Goal: Information Seeking & Learning: Understand process/instructions

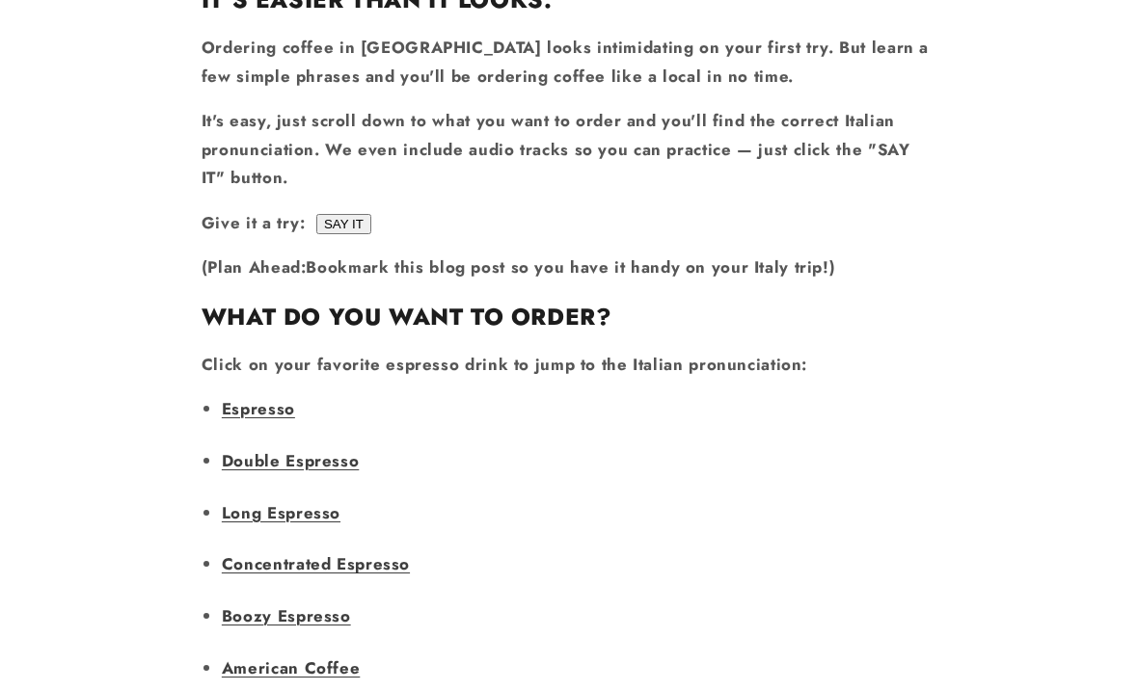
scroll to position [1200, 0]
click at [236, 448] on link "Double Espresso" at bounding box center [290, 459] width 137 height 23
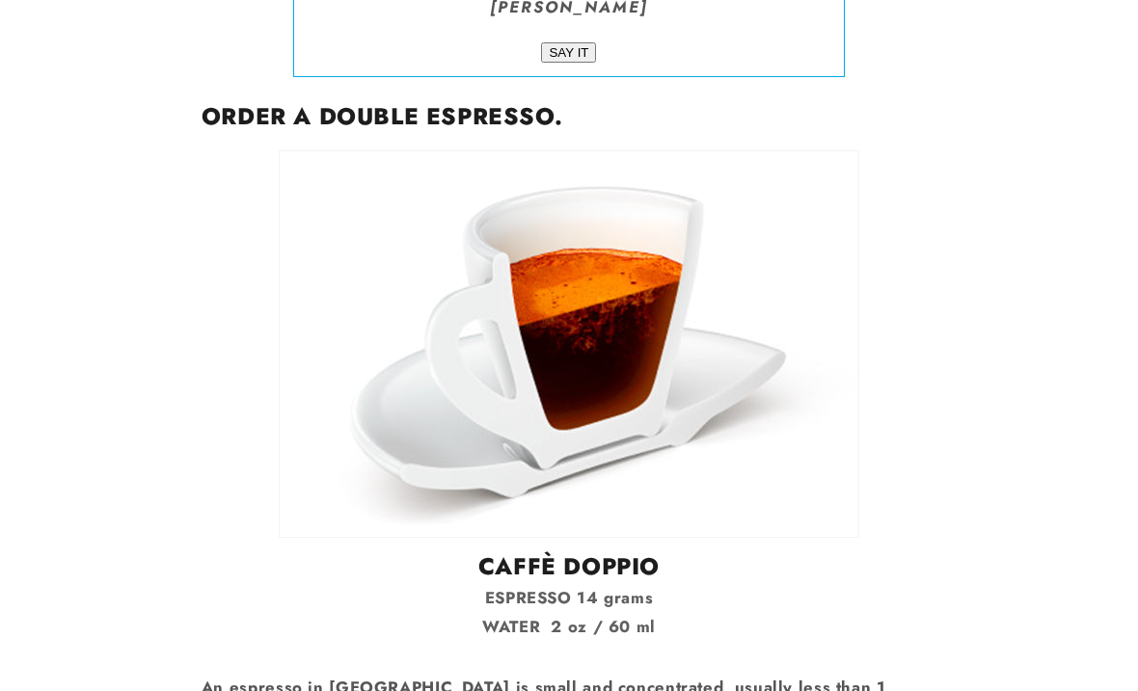
scroll to position [3231, 0]
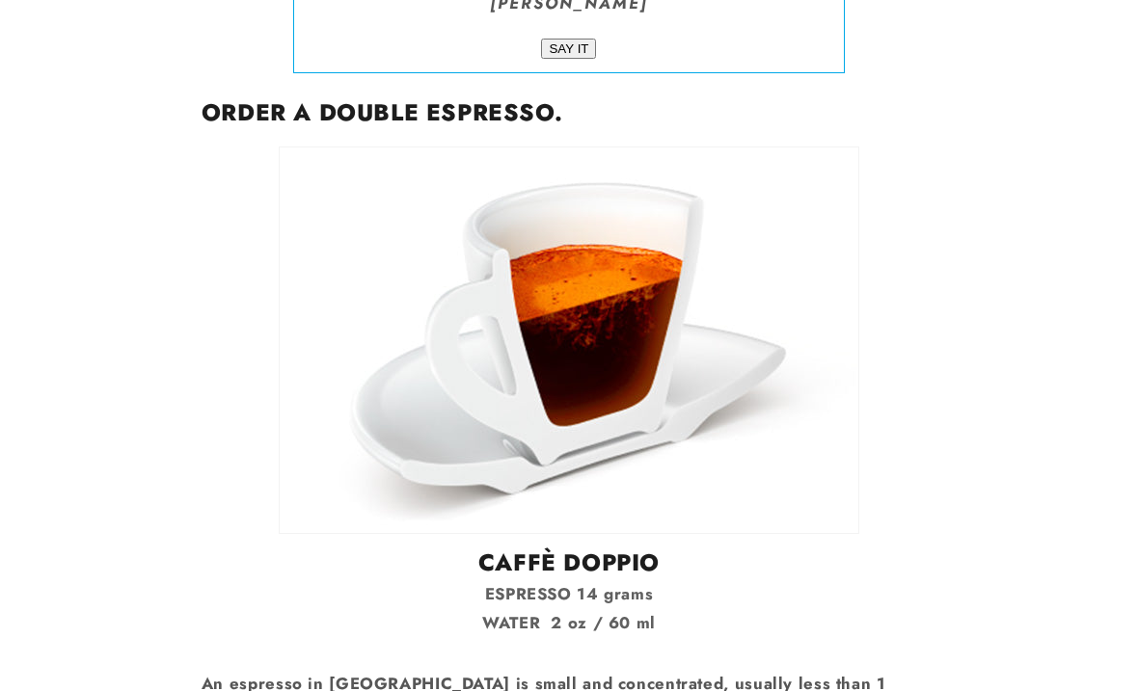
scroll to position [1255, 0]
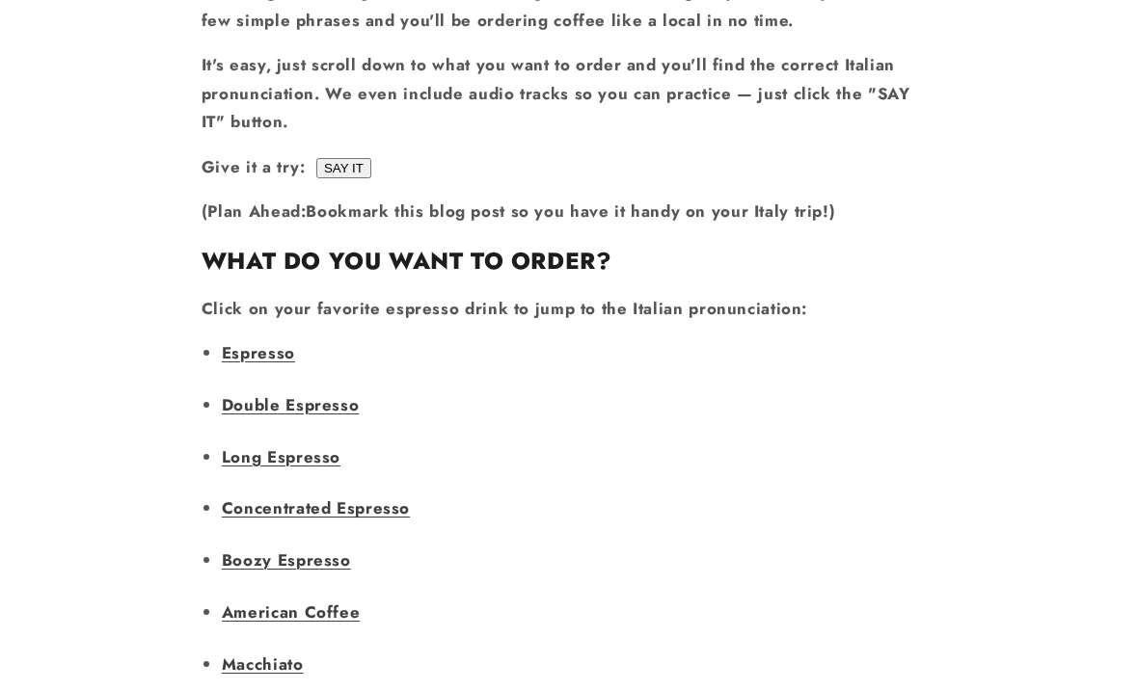
click at [235, 445] on link "Long Espresso" at bounding box center [281, 456] width 119 height 23
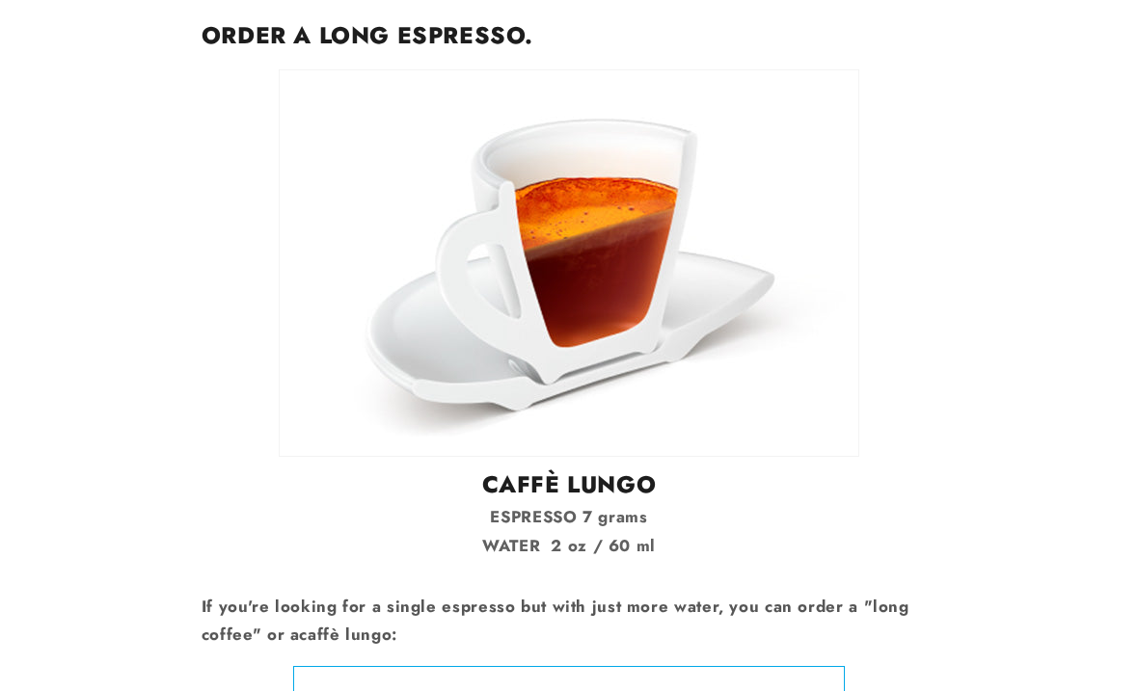
scroll to position [4256, 0]
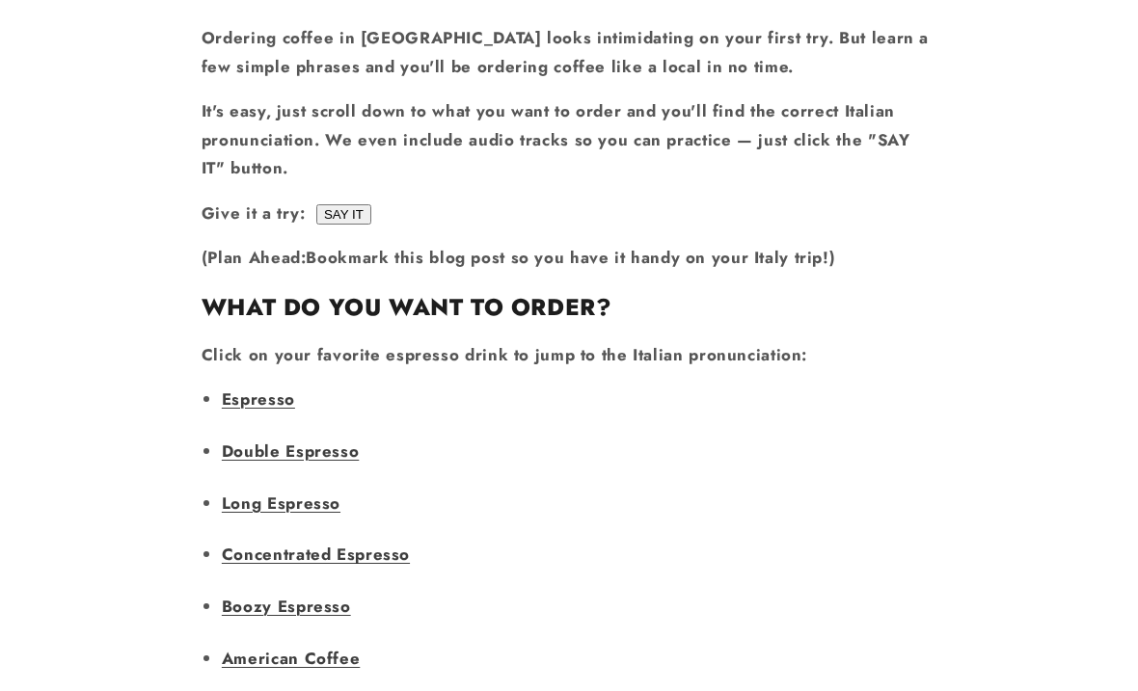
scroll to position [1208, 0]
click at [328, 441] on link "Double Espresso" at bounding box center [290, 452] width 137 height 23
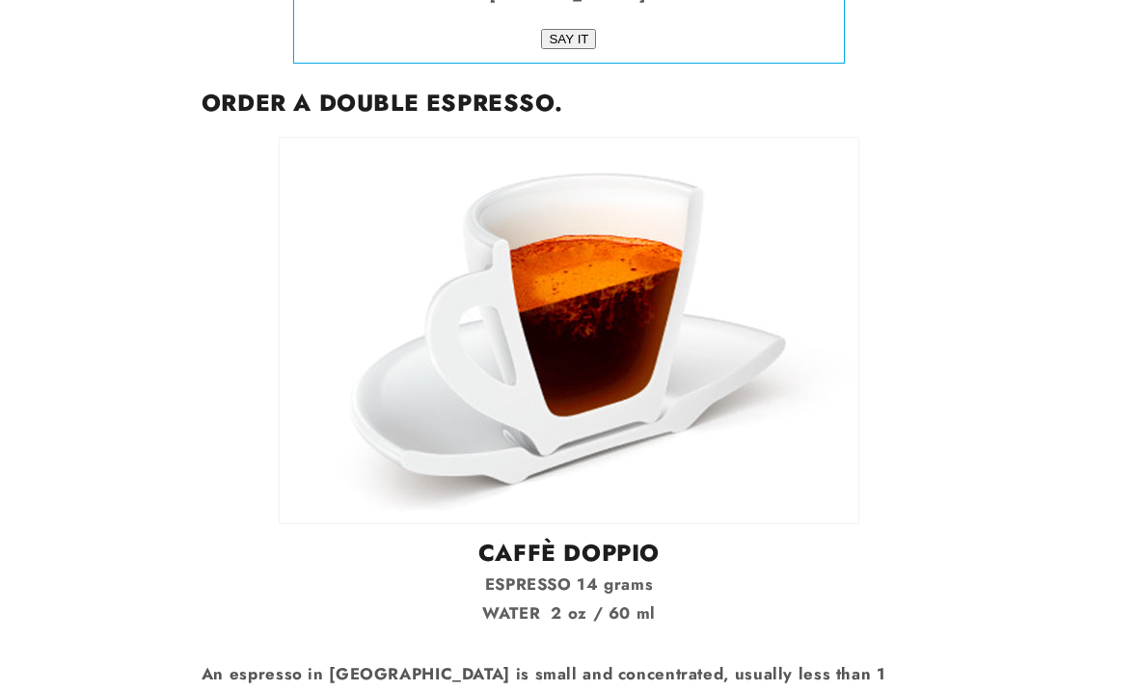
scroll to position [3289, 0]
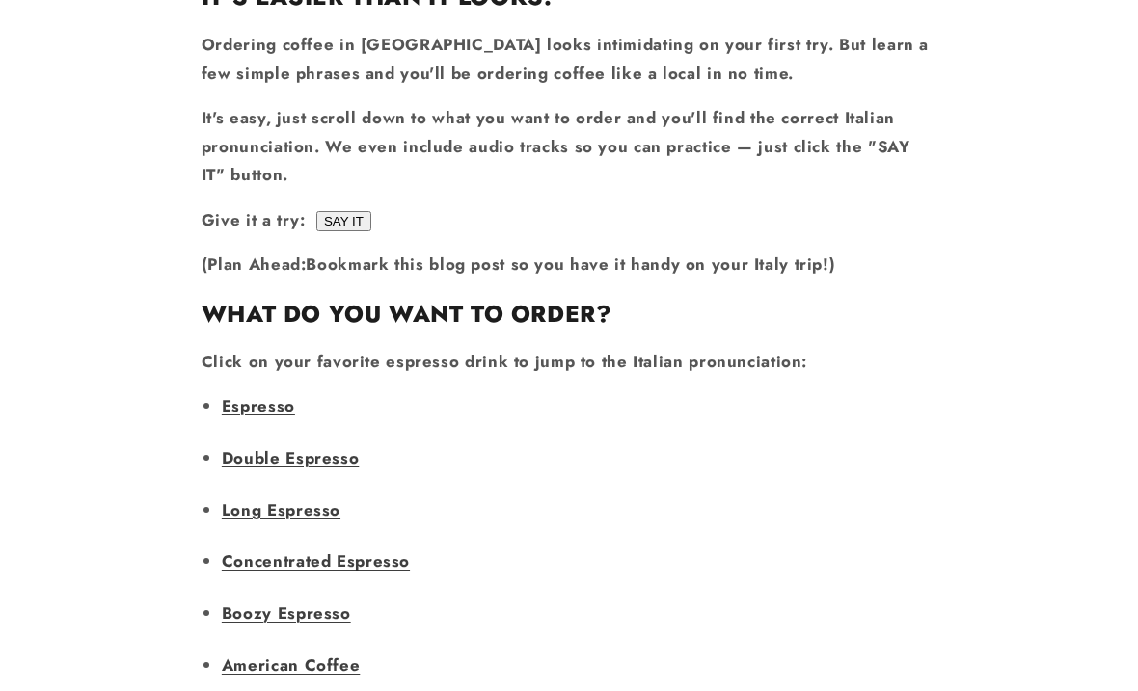
scroll to position [1200, 0]
click at [393, 551] on link "Concentrated Espresso" at bounding box center [316, 562] width 188 height 23
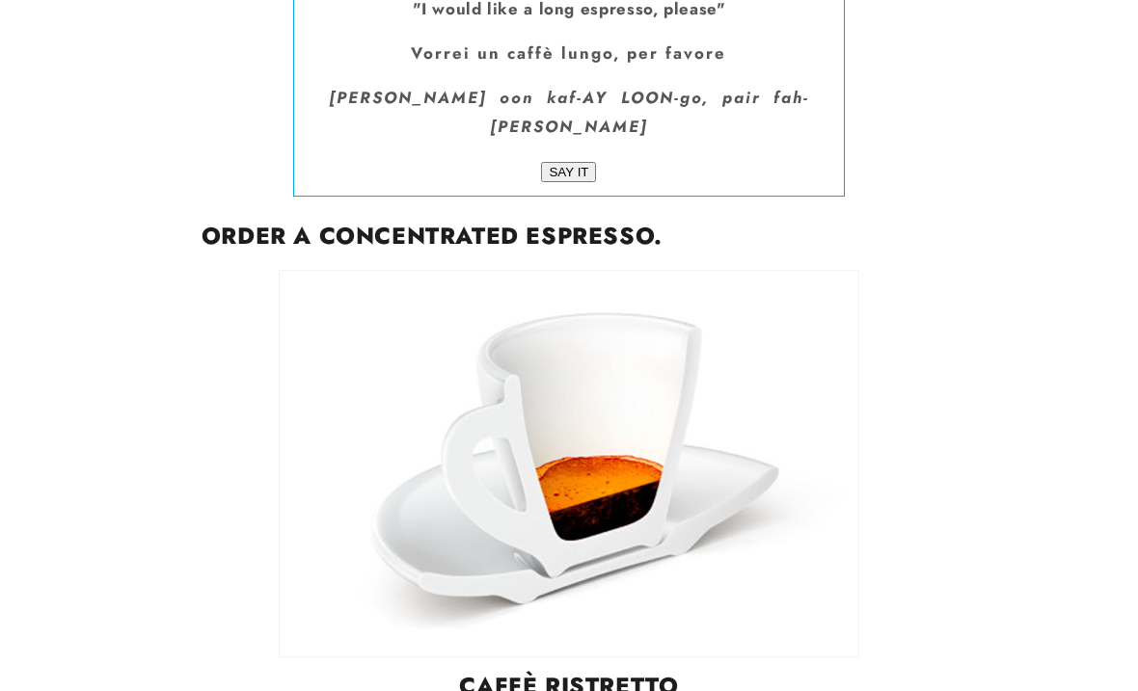
scroll to position [4952, 0]
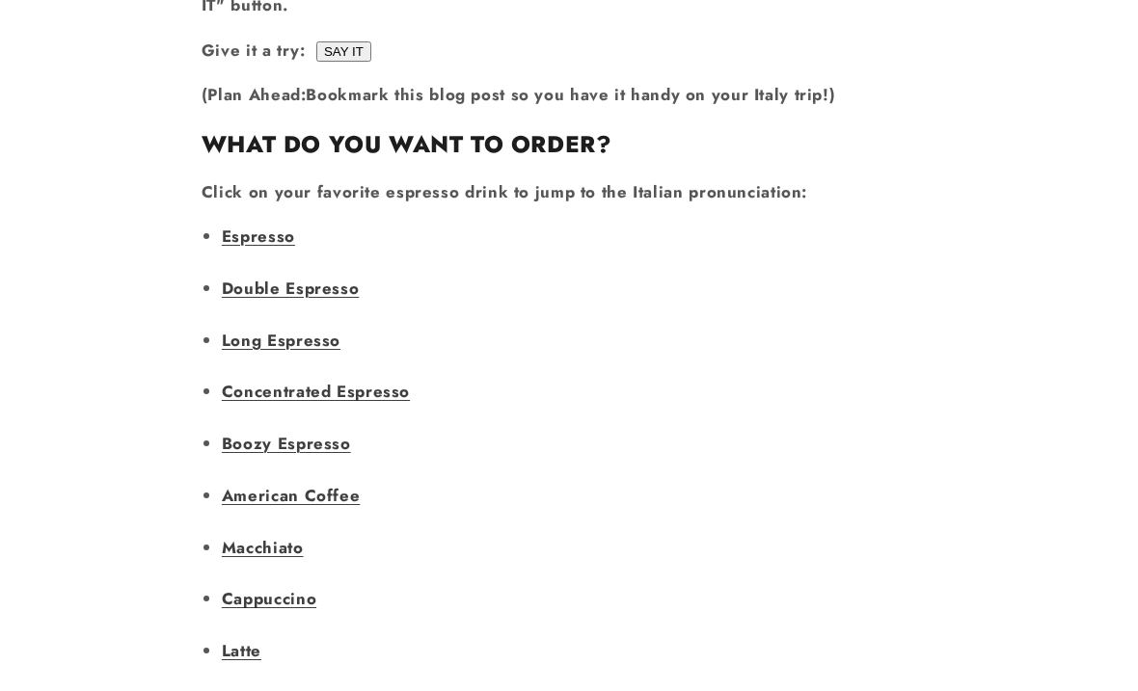
scroll to position [1391, 0]
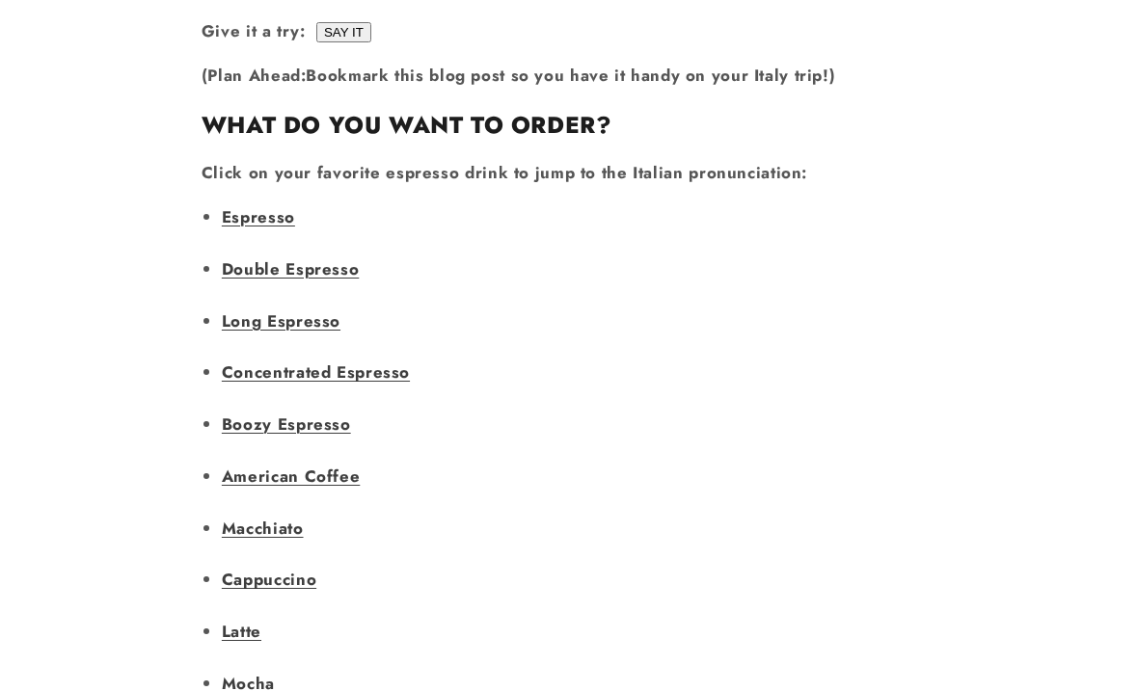
click at [240, 413] on link "Boozy Espresso" at bounding box center [286, 424] width 129 height 23
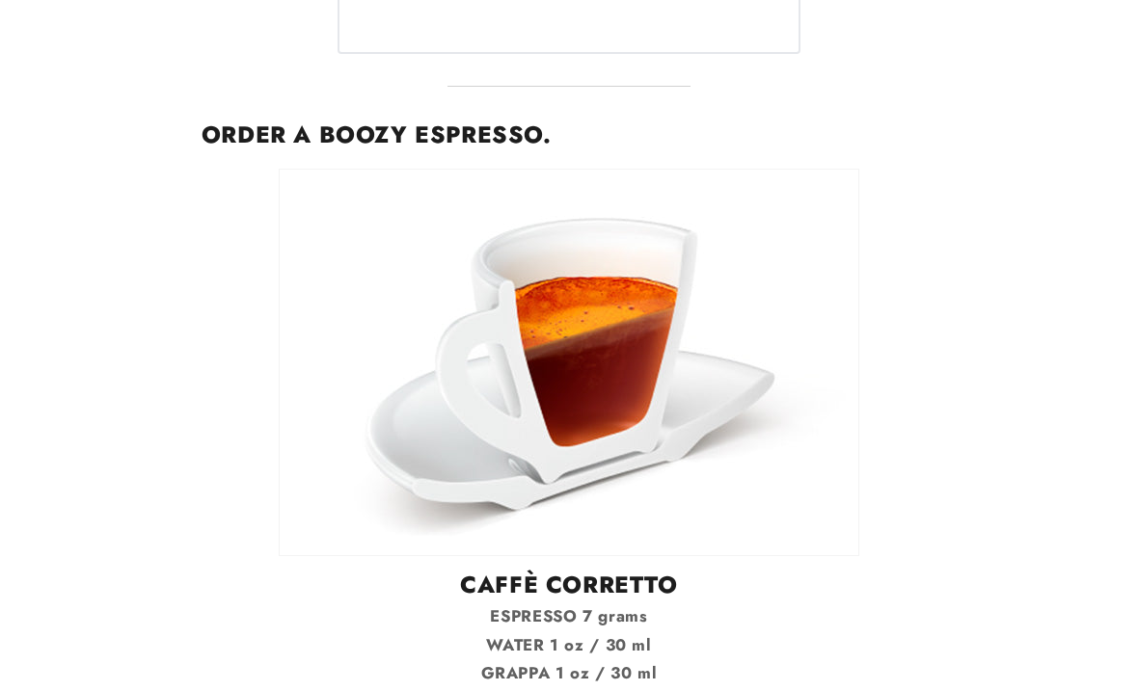
scroll to position [6564, 0]
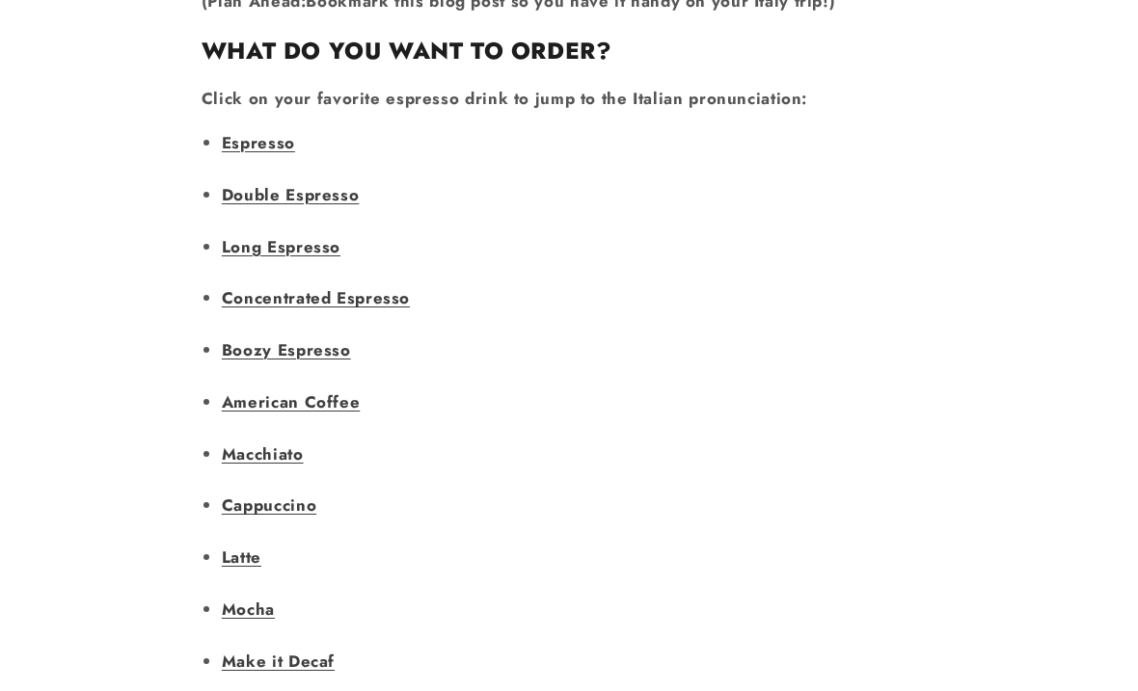
scroll to position [1467, 0]
click at [232, 442] on link "Macchiato" at bounding box center [263, 453] width 82 height 23
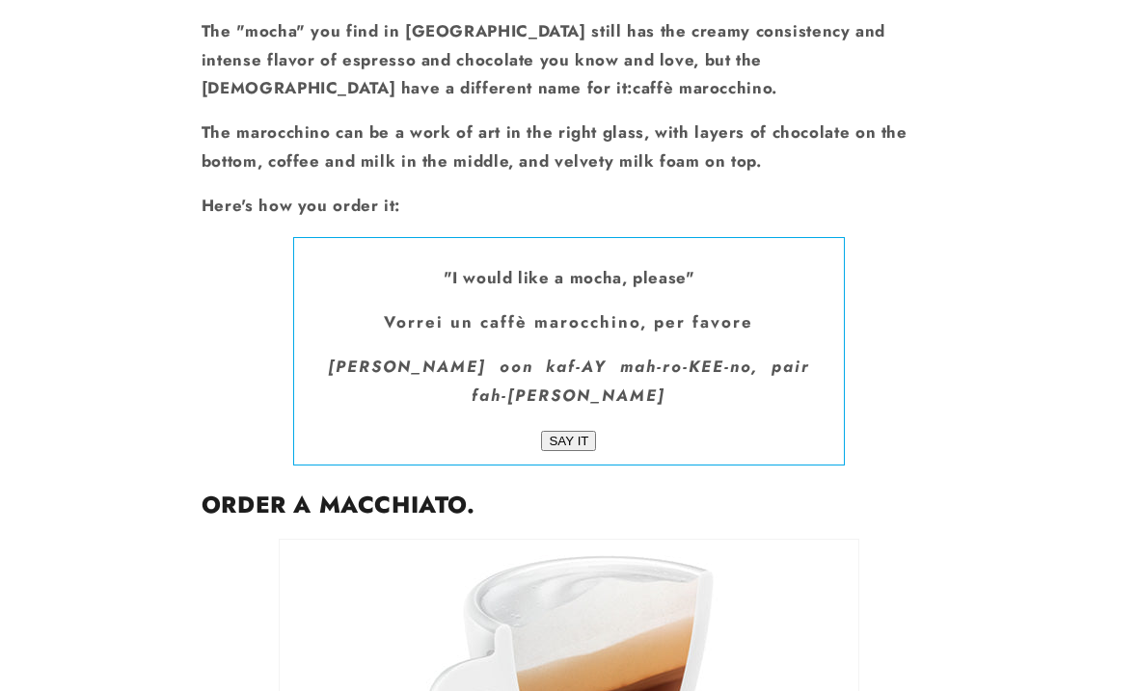
scroll to position [11510, 0]
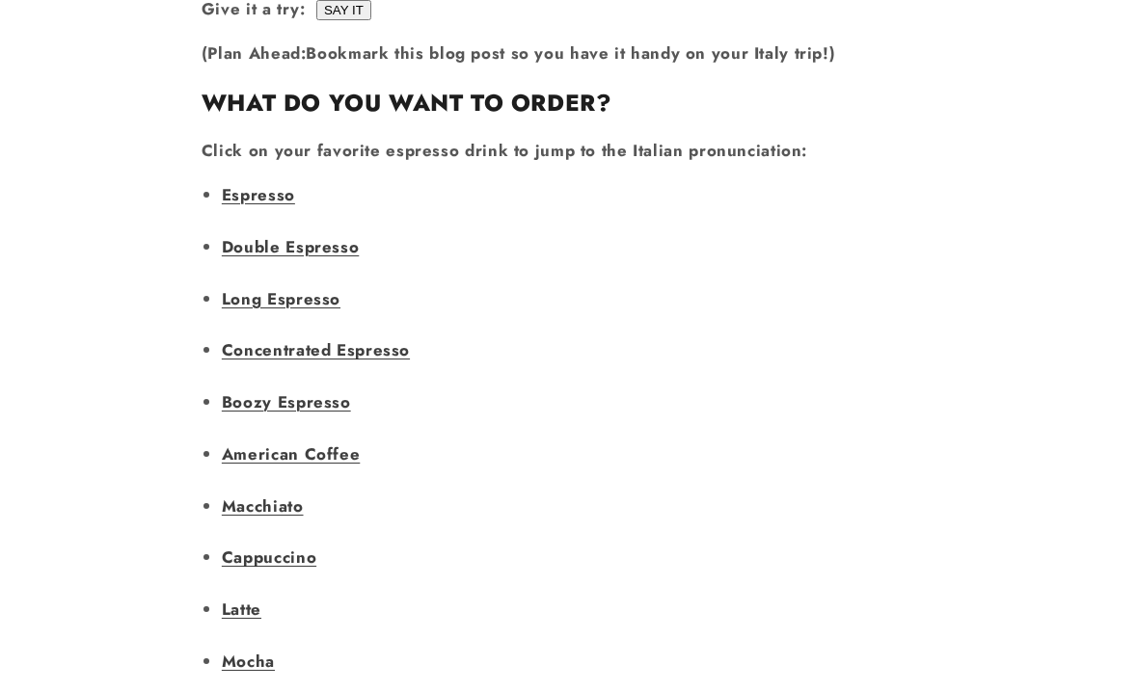
scroll to position [1393, 0]
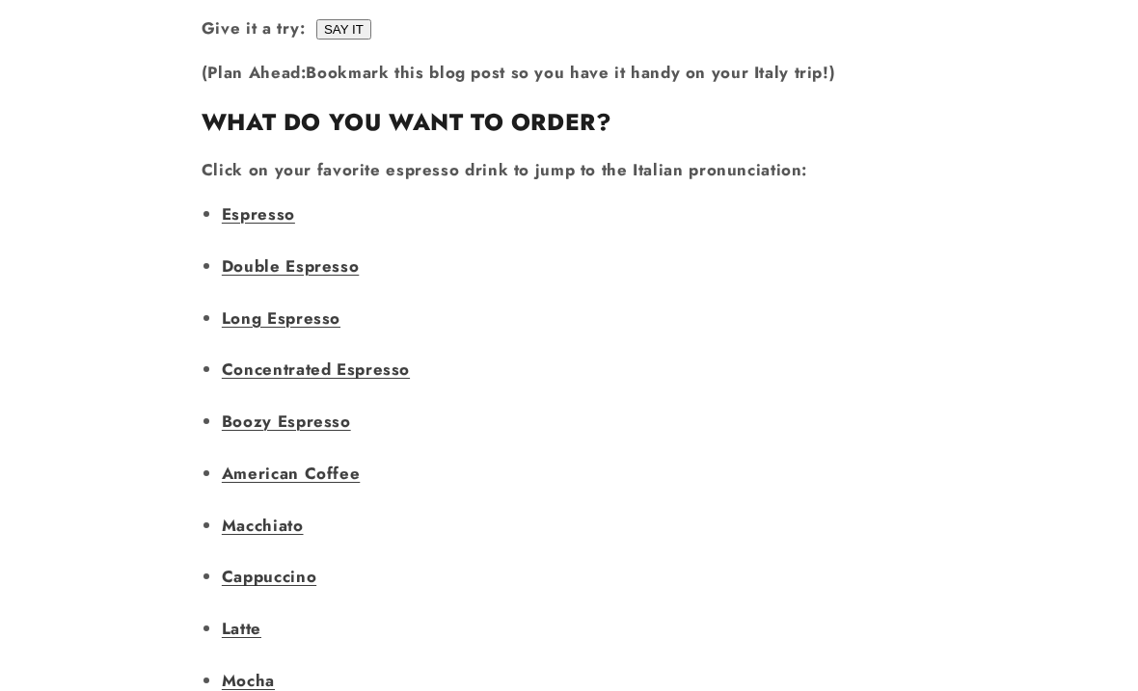
click at [247, 307] on link "Long Espresso" at bounding box center [281, 318] width 119 height 23
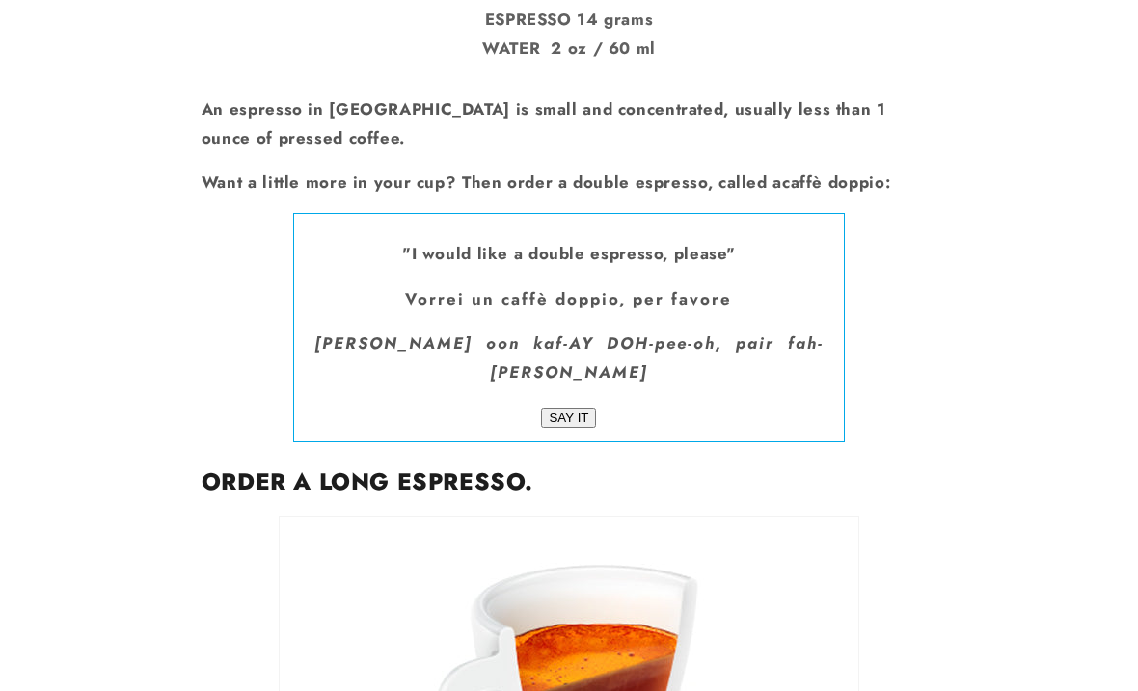
scroll to position [3806, 0]
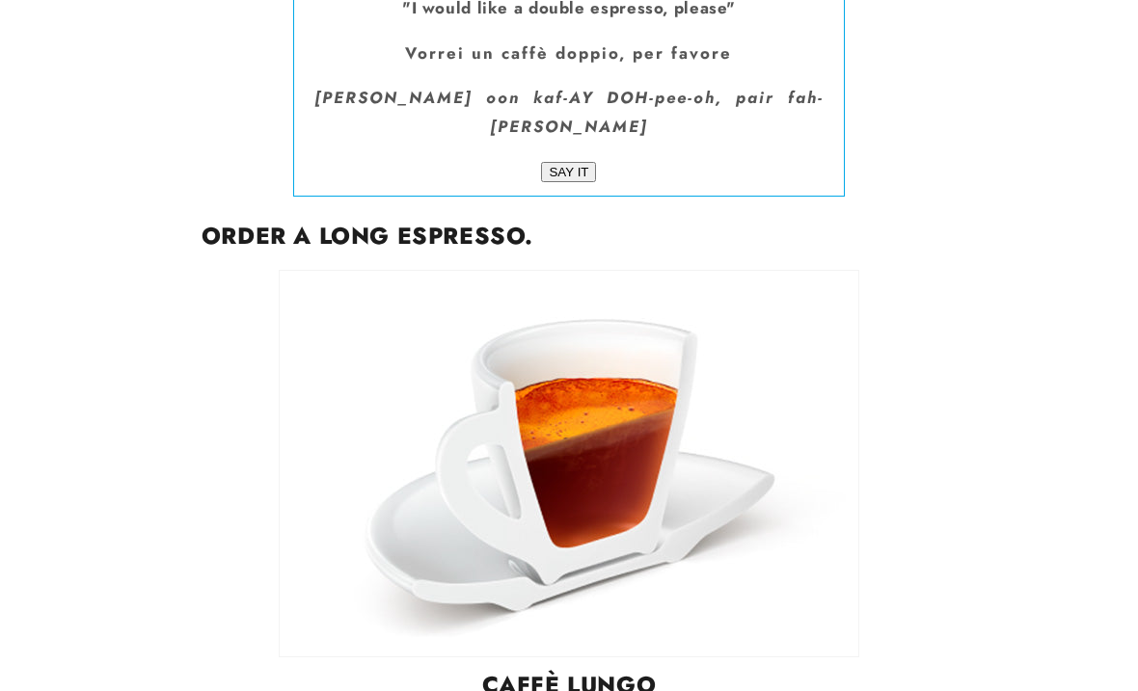
scroll to position [4052, 0]
